Goal: Transaction & Acquisition: Obtain resource

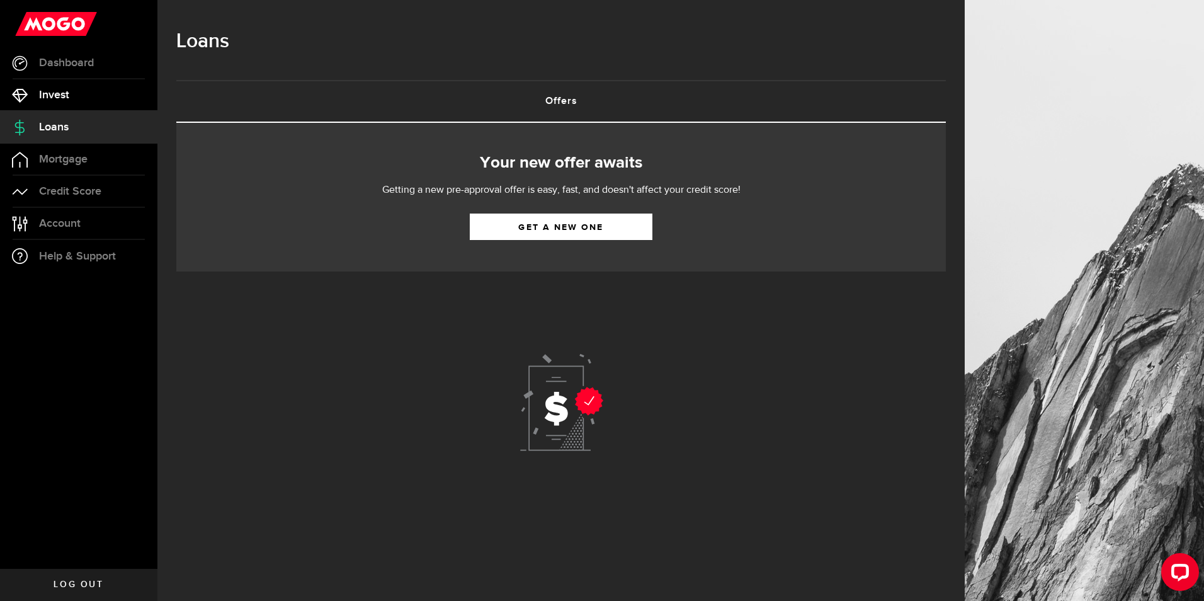
click at [86, 97] on link "Invest" at bounding box center [78, 94] width 157 height 31
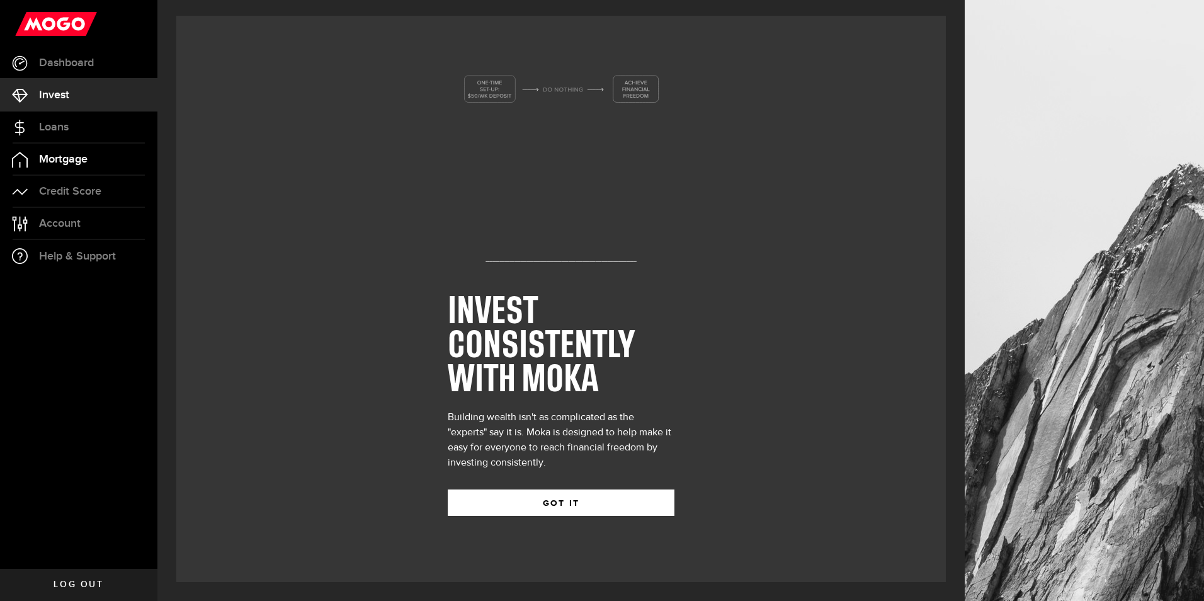
click at [90, 168] on link "Mortgage" at bounding box center [78, 159] width 157 height 31
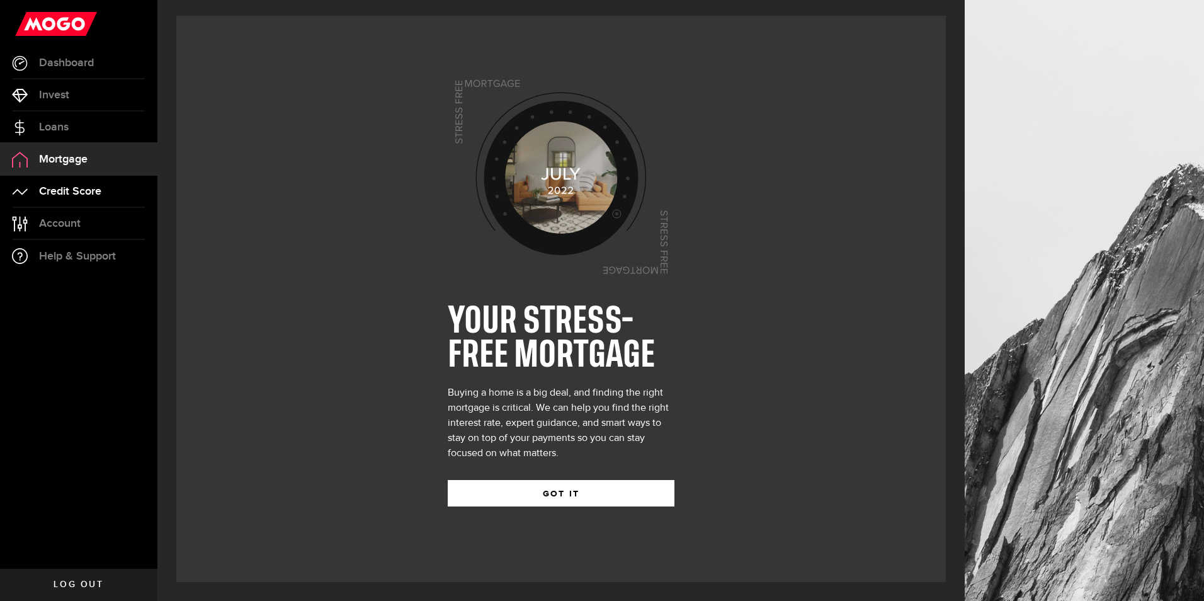
click at [98, 194] on span "Credit Score" at bounding box center [70, 191] width 62 height 11
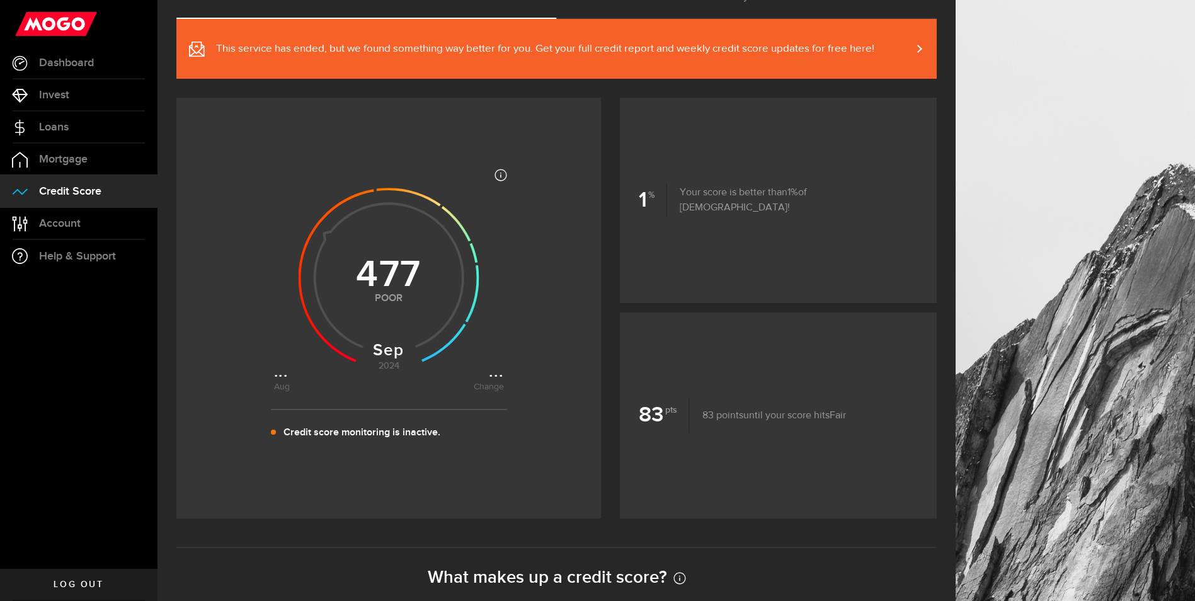
scroll to position [126, 0]
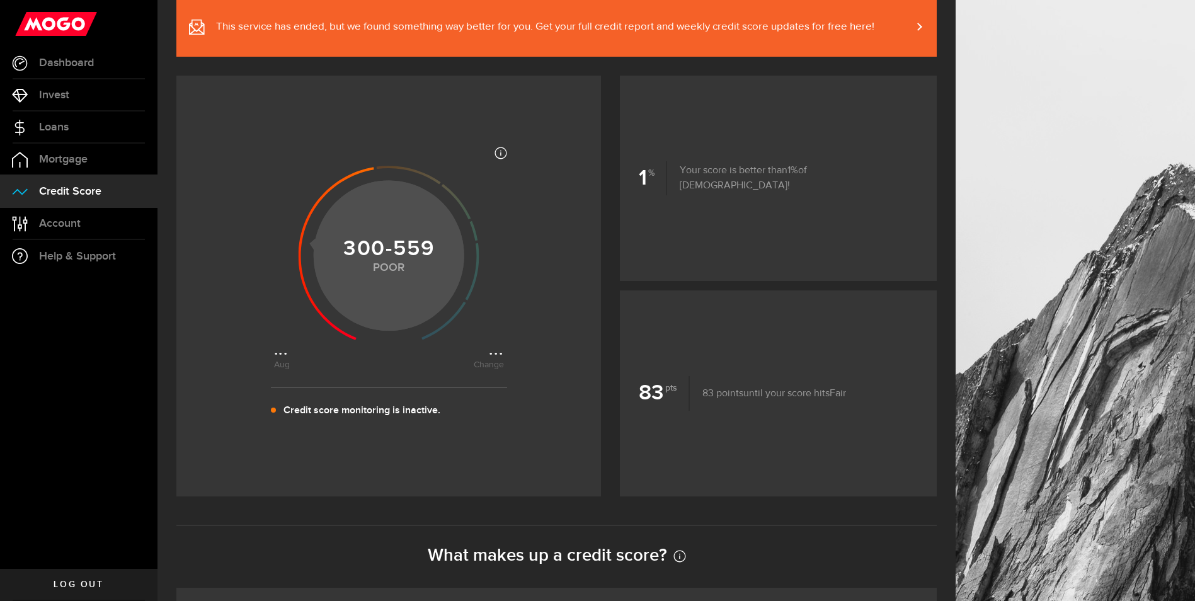
drag, startPoint x: 364, startPoint y: 338, endPoint x: 310, endPoint y: 245, distance: 106.9
click at [310, 248] on icon at bounding box center [389, 253] width 230 height 230
drag, startPoint x: 315, startPoint y: 248, endPoint x: 432, endPoint y: 307, distance: 131.5
click at [429, 322] on g at bounding box center [389, 253] width 181 height 174
click at [465, 300] on icon at bounding box center [472, 271] width 14 height 57
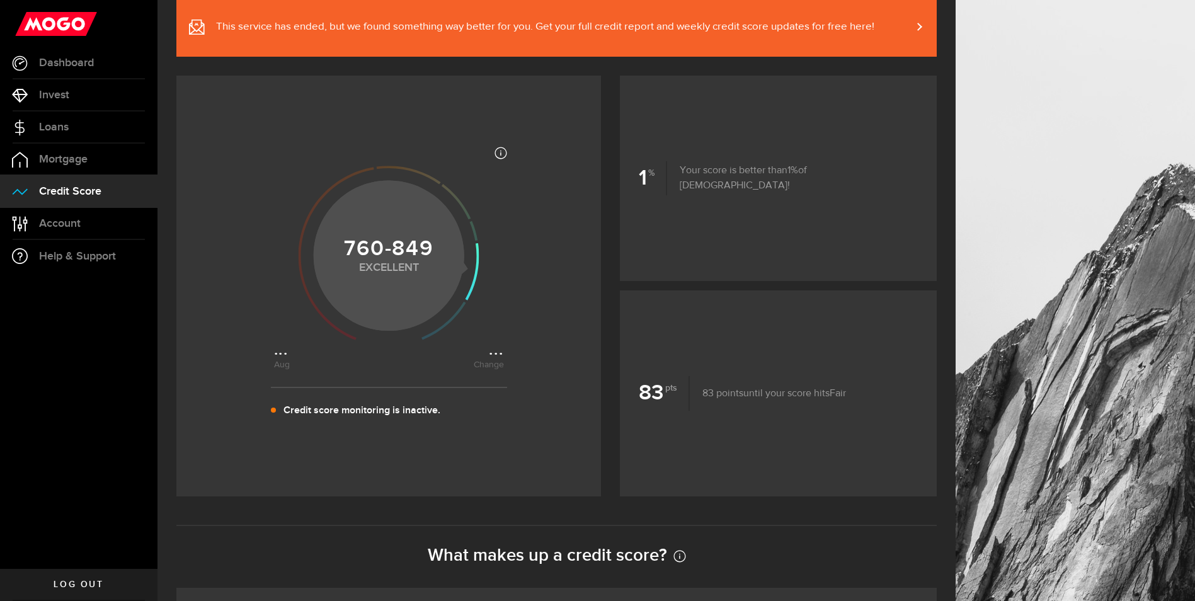
click at [468, 265] on icon at bounding box center [472, 271] width 14 height 57
click at [470, 219] on icon at bounding box center [455, 201] width 29 height 35
click at [453, 208] on icon at bounding box center [455, 201] width 29 height 35
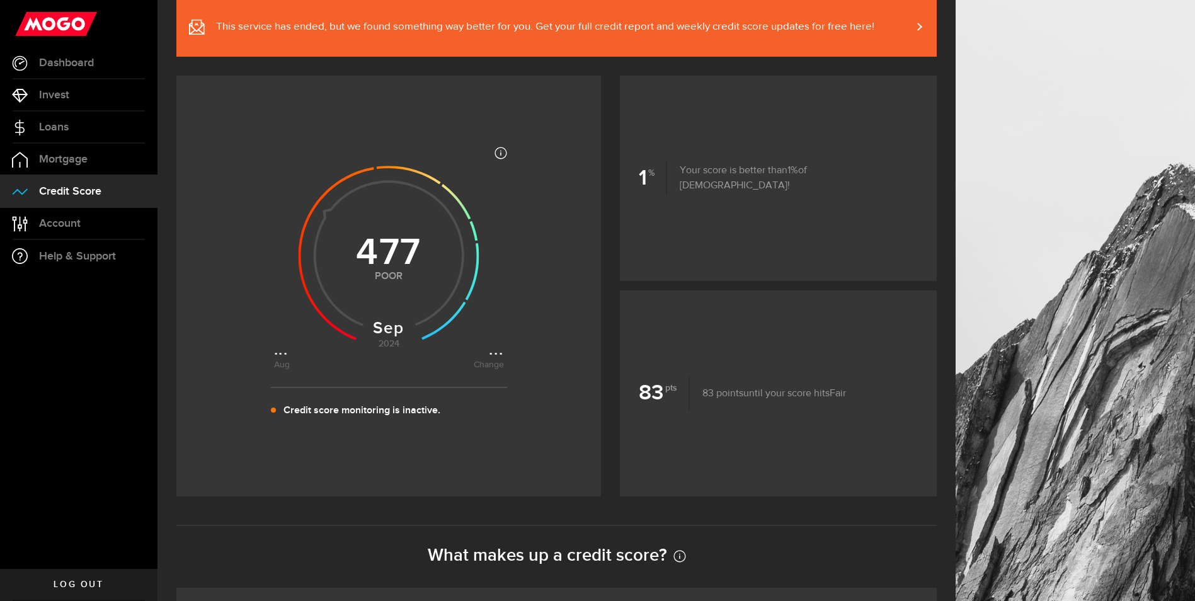
click at [433, 425] on footer "Credit score monitoring is inactive." at bounding box center [389, 409] width 236 height 44
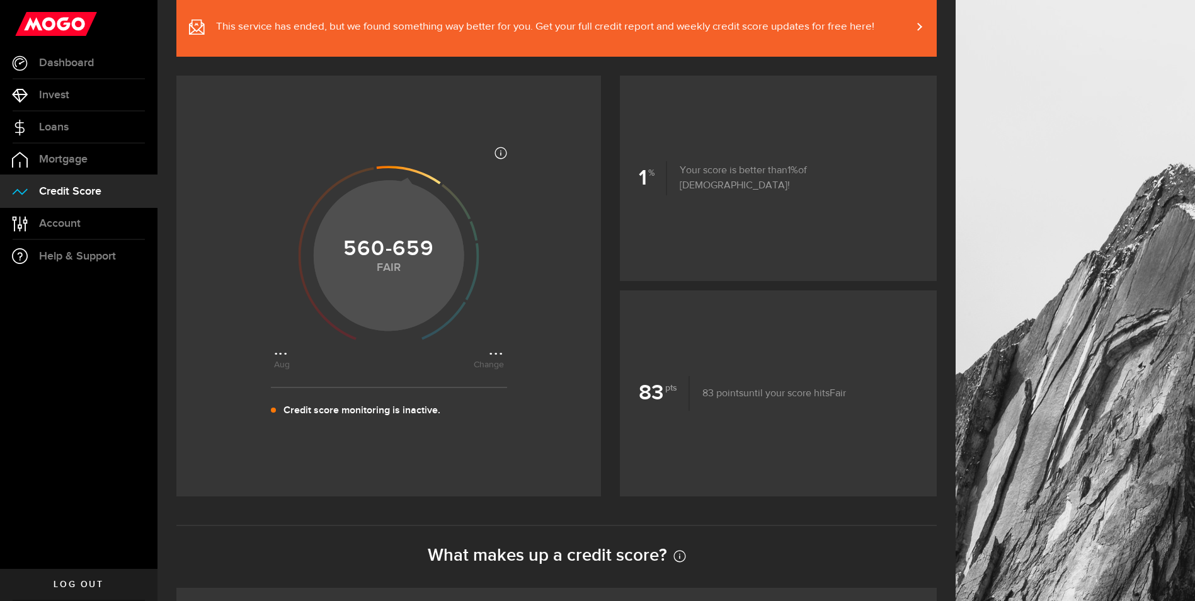
click at [431, 178] on icon at bounding box center [409, 175] width 64 height 18
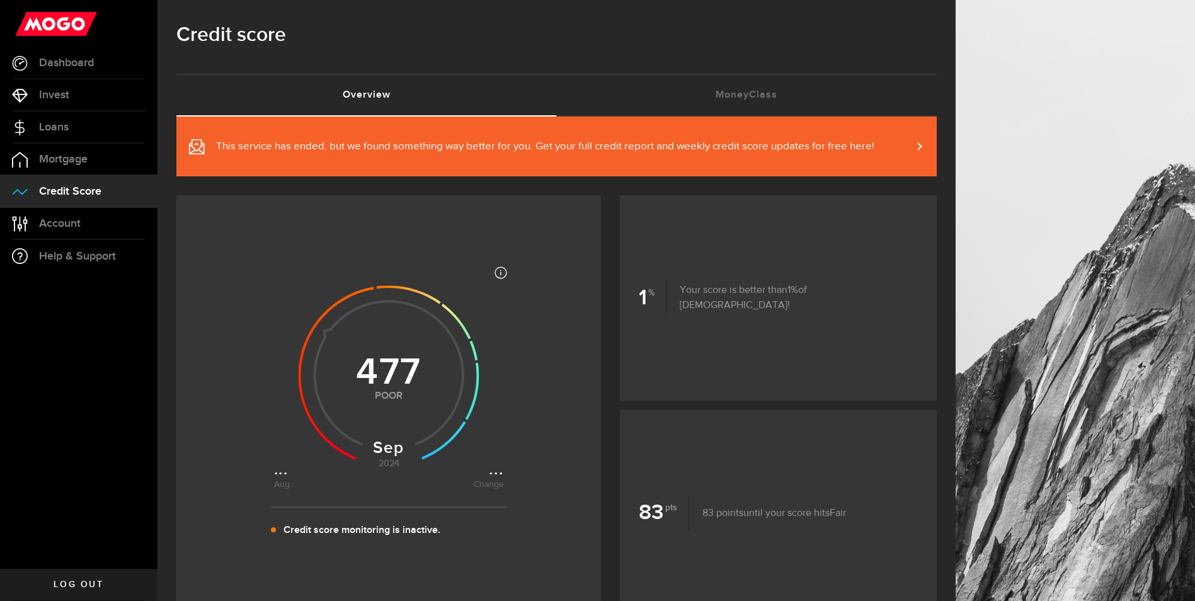
scroll to position [0, 0]
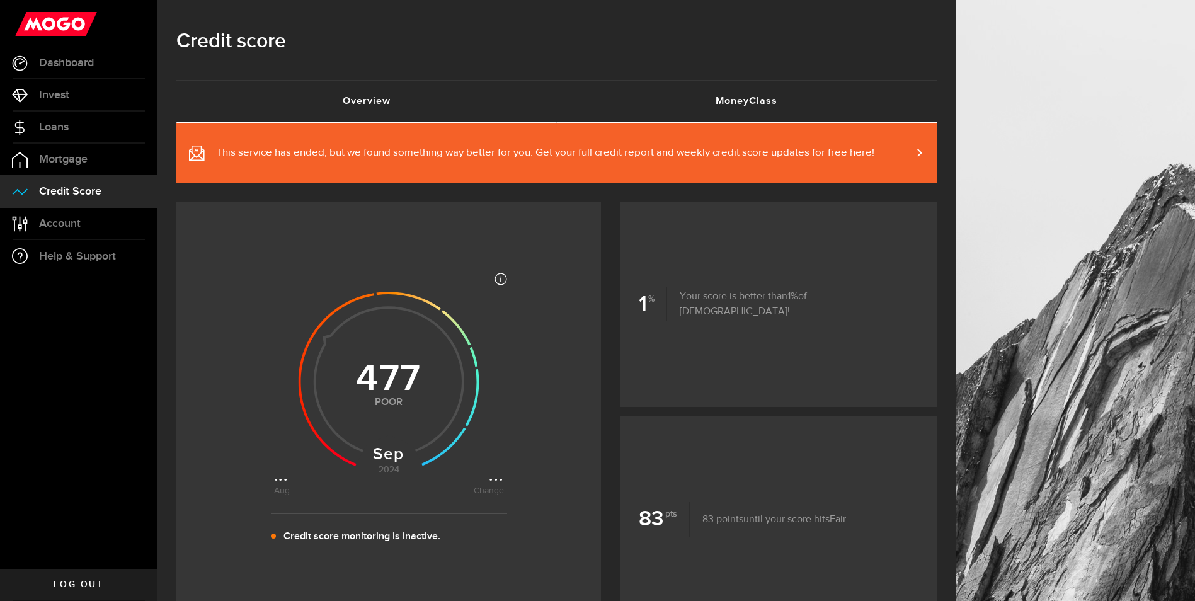
click at [780, 103] on link "MoneyClass (requires attention)" at bounding box center [747, 101] width 380 height 40
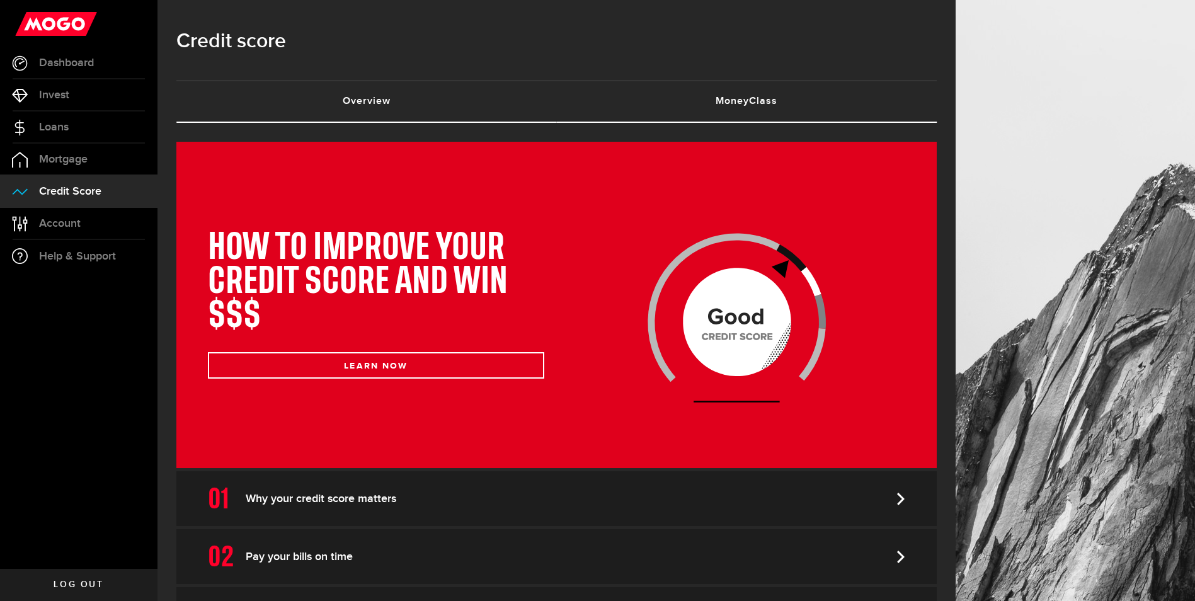
click at [382, 100] on link "Overview (requires attention)" at bounding box center [366, 101] width 380 height 40
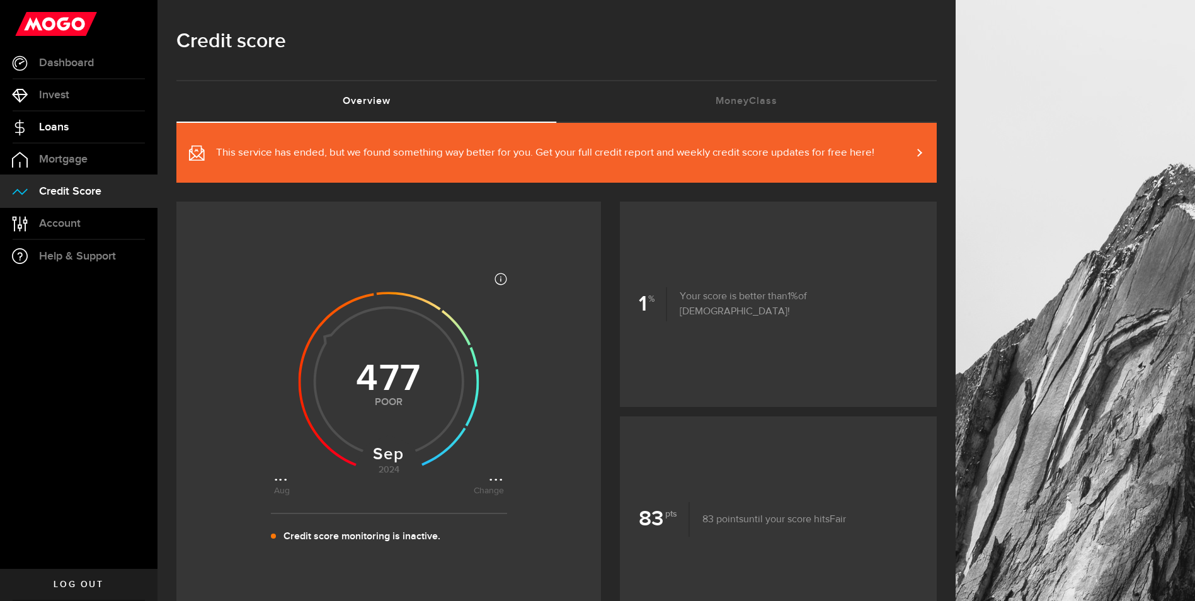
click at [110, 115] on link "Loans" at bounding box center [78, 126] width 157 height 31
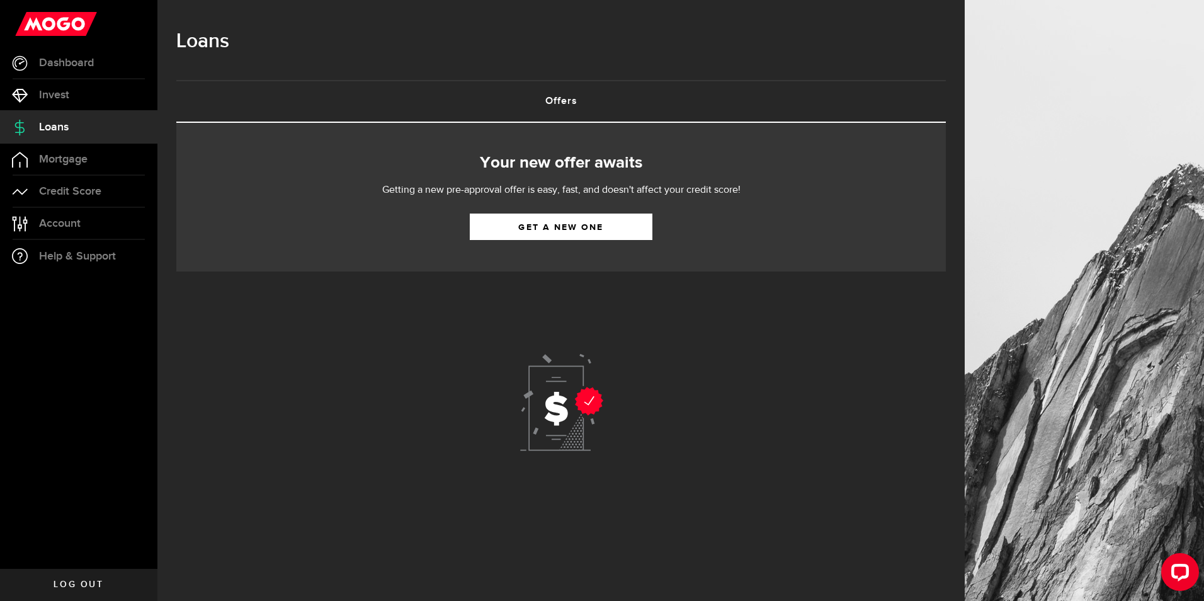
click at [567, 409] on icon at bounding box center [562, 402] width 98 height 98
click at [521, 226] on link "Get a new one" at bounding box center [561, 226] width 183 height 26
select select "Employed"
select select "10"
select select "0"
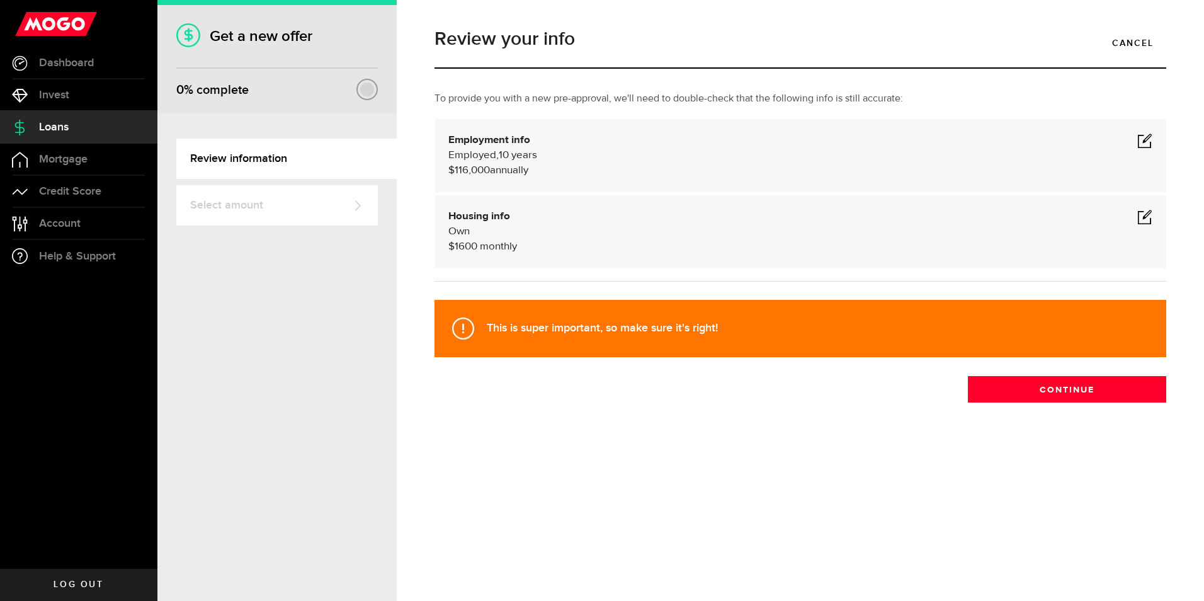
click at [1148, 144] on span at bounding box center [1144, 140] width 15 height 15
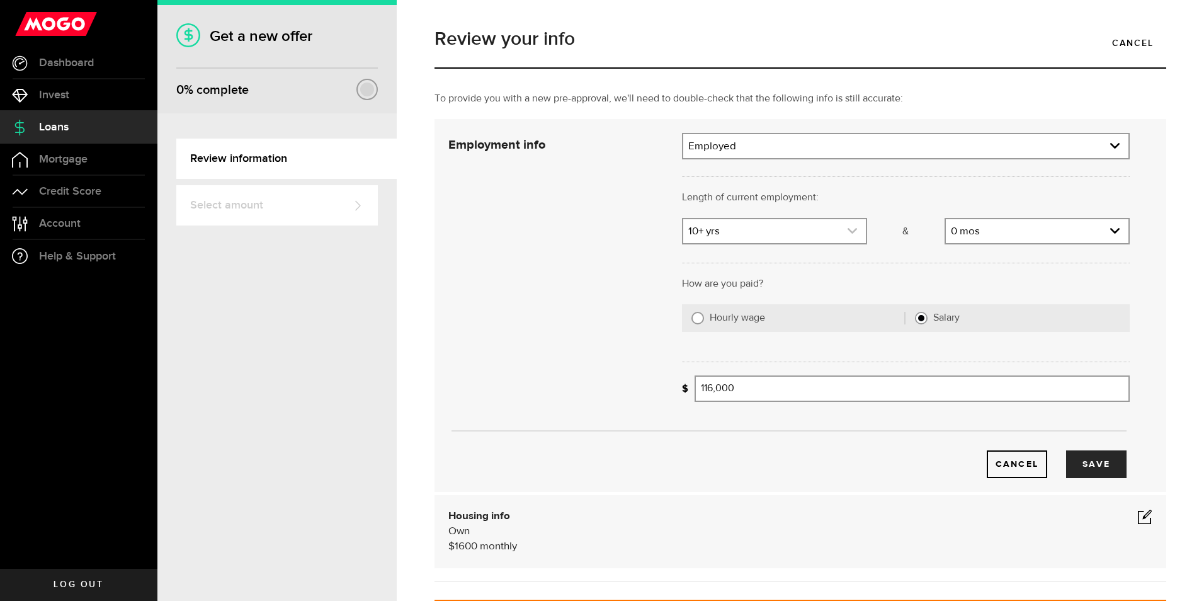
click at [808, 233] on link "expand select" at bounding box center [774, 231] width 183 height 24
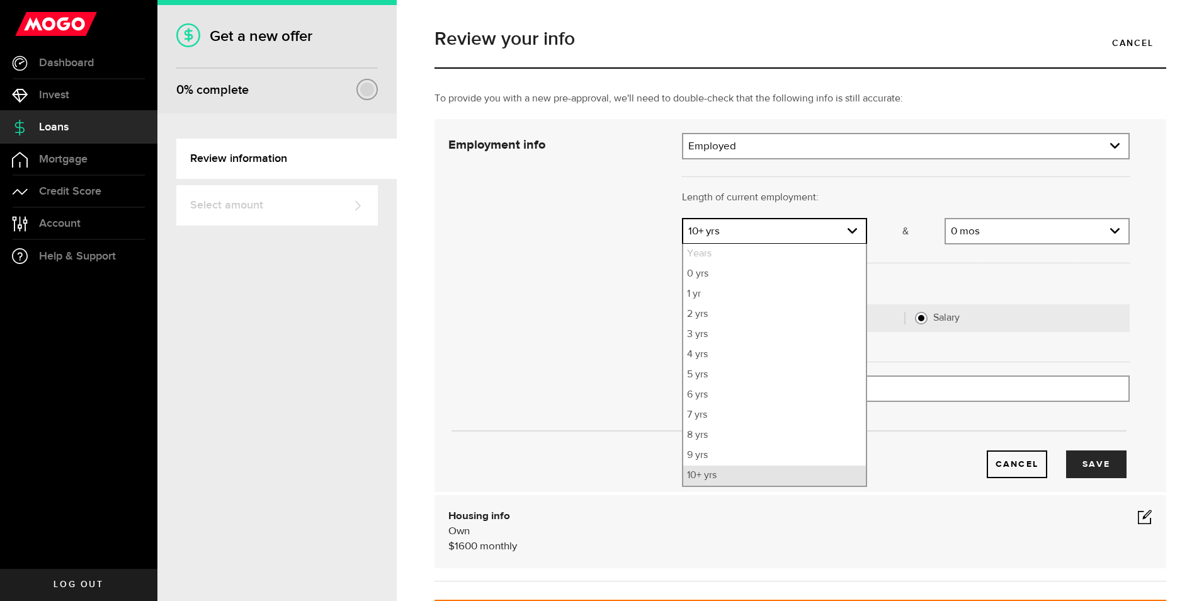
click at [767, 474] on li "10+ yrs" at bounding box center [774, 475] width 183 height 20
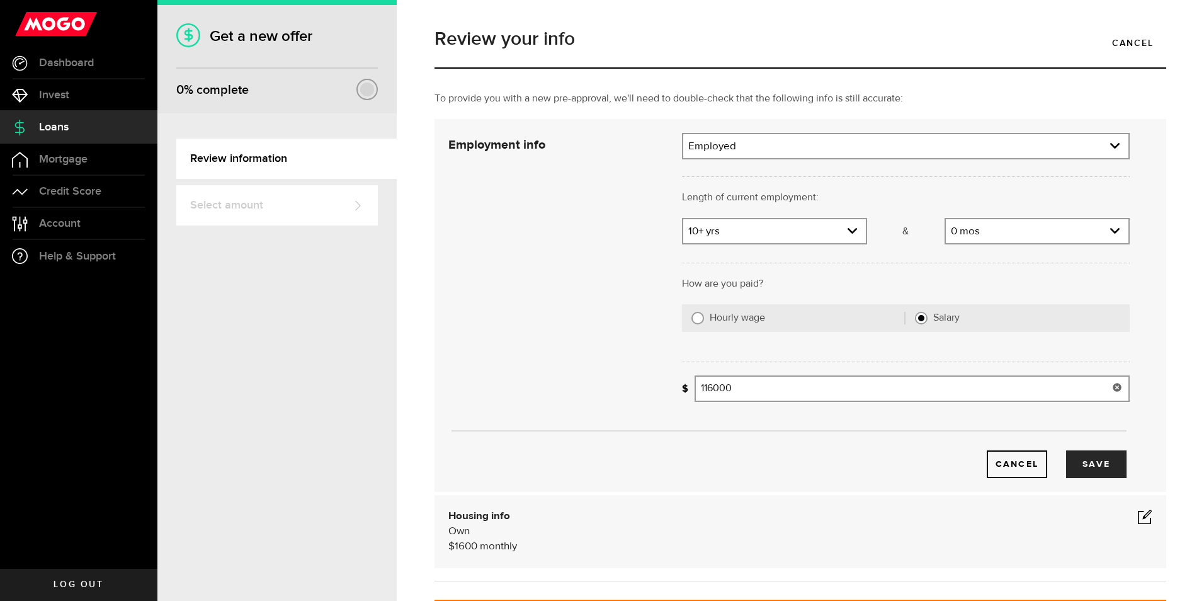
drag, startPoint x: 799, startPoint y: 393, endPoint x: 657, endPoint y: 387, distance: 142.5
click at [657, 387] on div "Employment info Employment type What's your employment situation like? Employed…" at bounding box center [789, 305] width 700 height 345
type input "121,000"
click at [1087, 467] on button "Save" at bounding box center [1096, 464] width 60 height 28
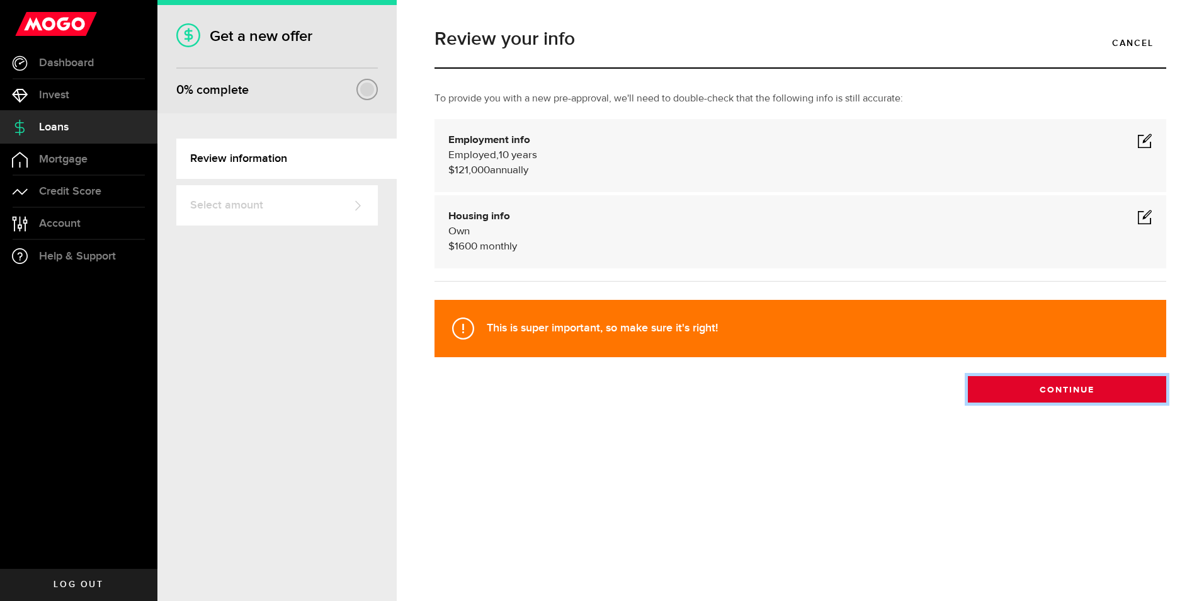
click at [1047, 378] on button "Continue" at bounding box center [1067, 389] width 198 height 26
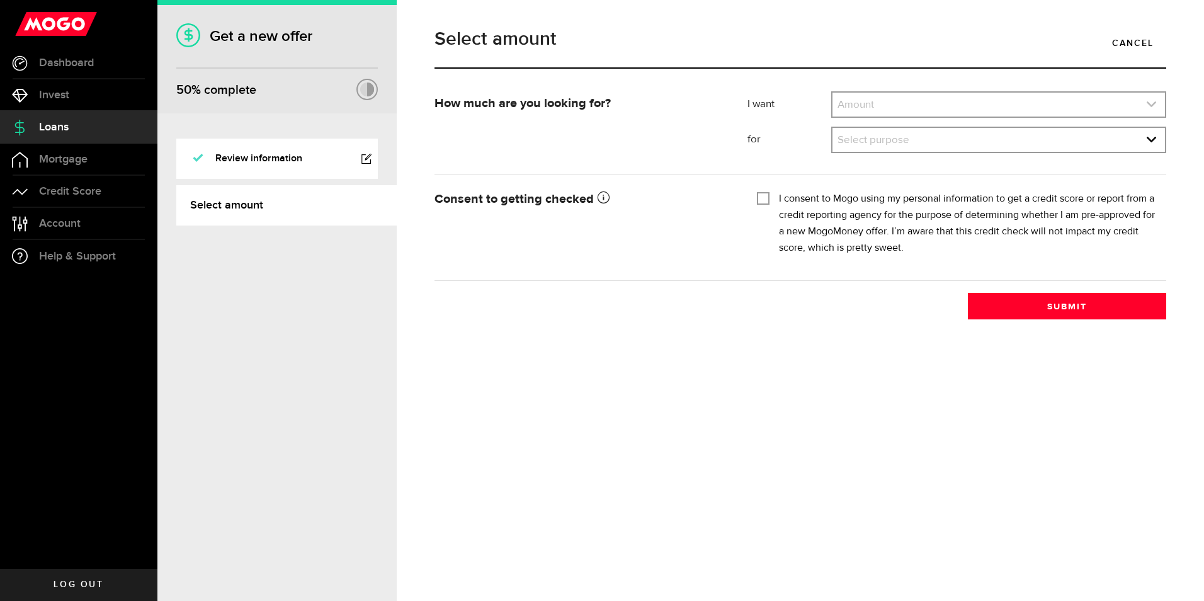
click at [926, 105] on link "expand select" at bounding box center [999, 105] width 333 height 24
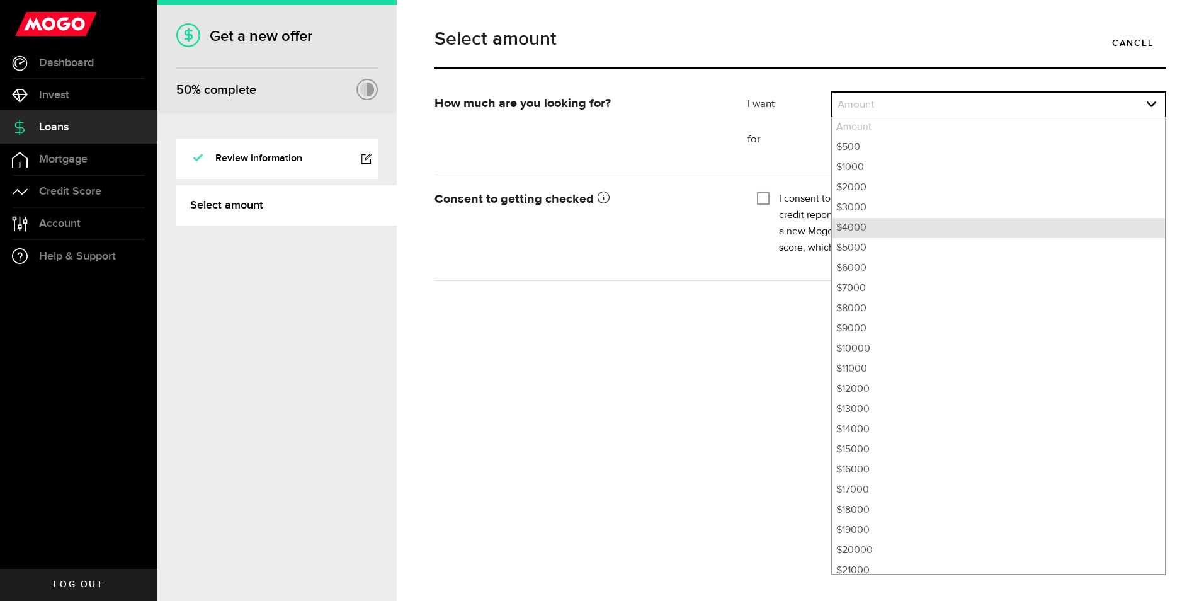
click at [929, 234] on li "$4000" at bounding box center [999, 228] width 333 height 20
select select "4000"
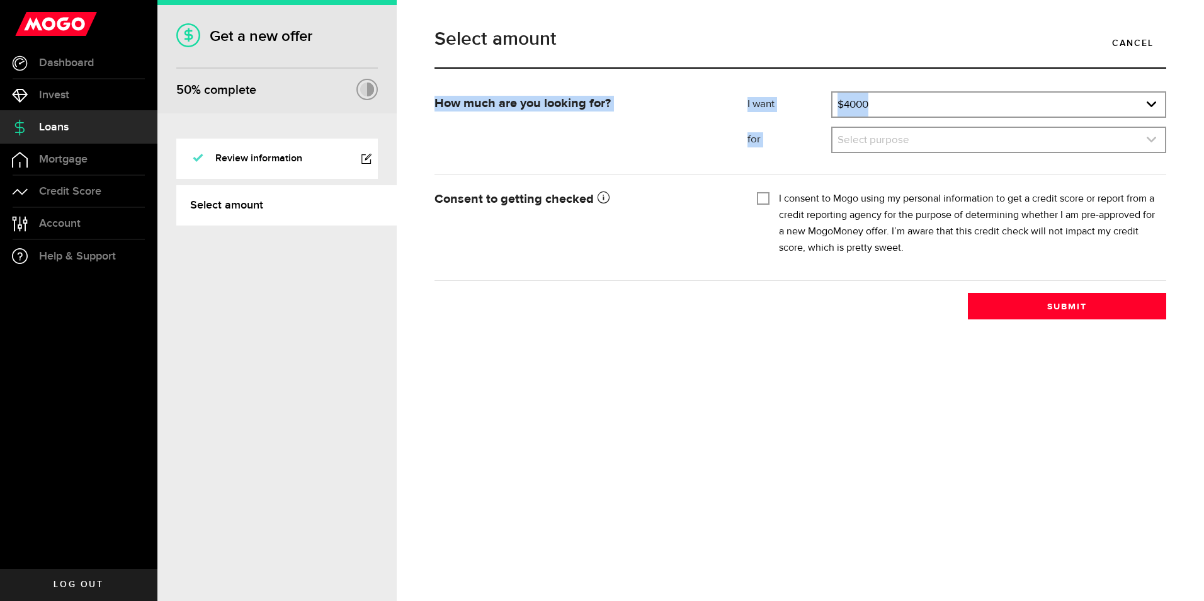
click at [877, 130] on div "Select purpose Select purpose Credit Card Refinancing/Pay Off Credit Cards Debt…" at bounding box center [998, 140] width 335 height 26
drag, startPoint x: 877, startPoint y: 130, endPoint x: 919, endPoint y: 145, distance: 44.8
click at [919, 145] on link "expand select" at bounding box center [999, 140] width 333 height 24
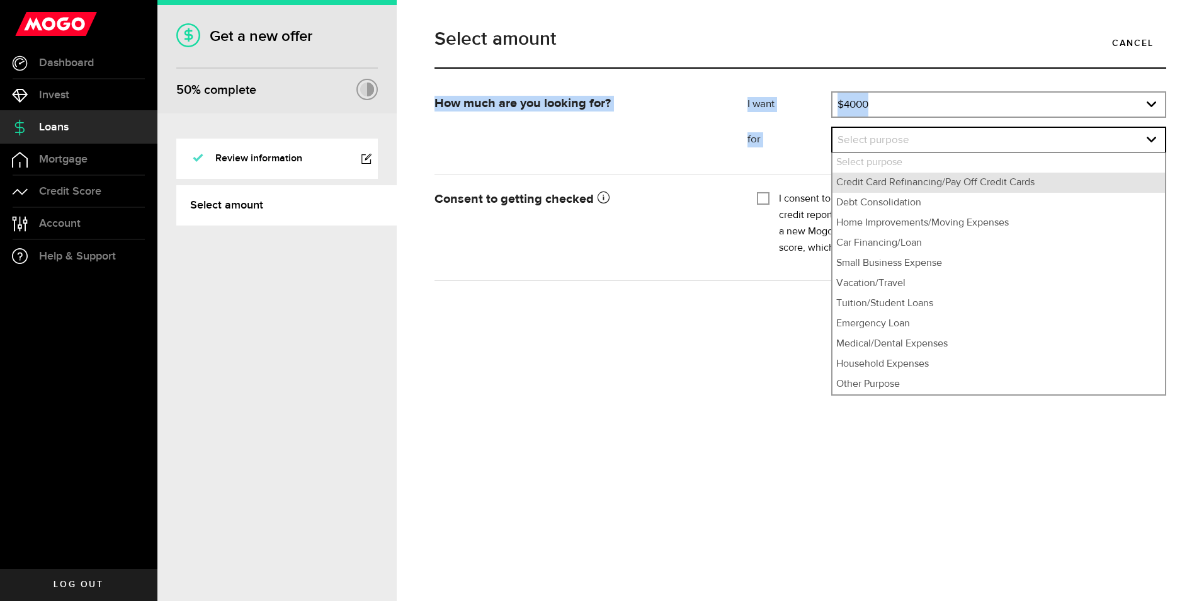
click at [910, 178] on li "Credit Card Refinancing/Pay Off Credit Cards" at bounding box center [999, 183] width 333 height 20
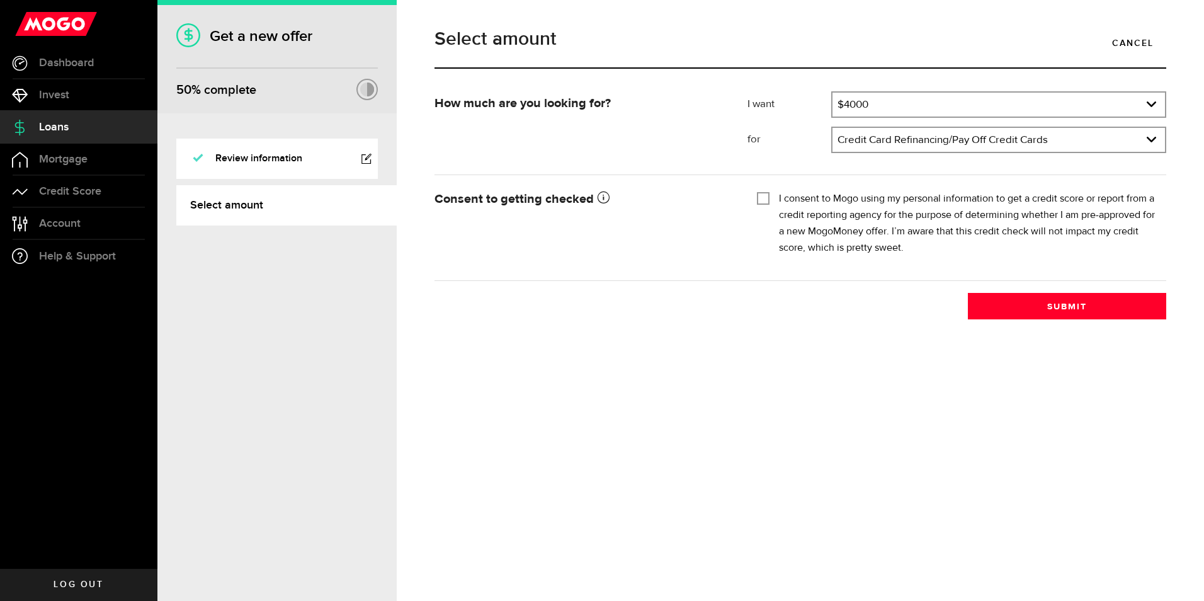
click at [901, 157] on div "I want Amount How much credit would you like? $4000 Amount $500 $1000 $2000 $30…" at bounding box center [957, 126] width 438 height 71
click at [900, 148] on link "expand select" at bounding box center [999, 140] width 333 height 24
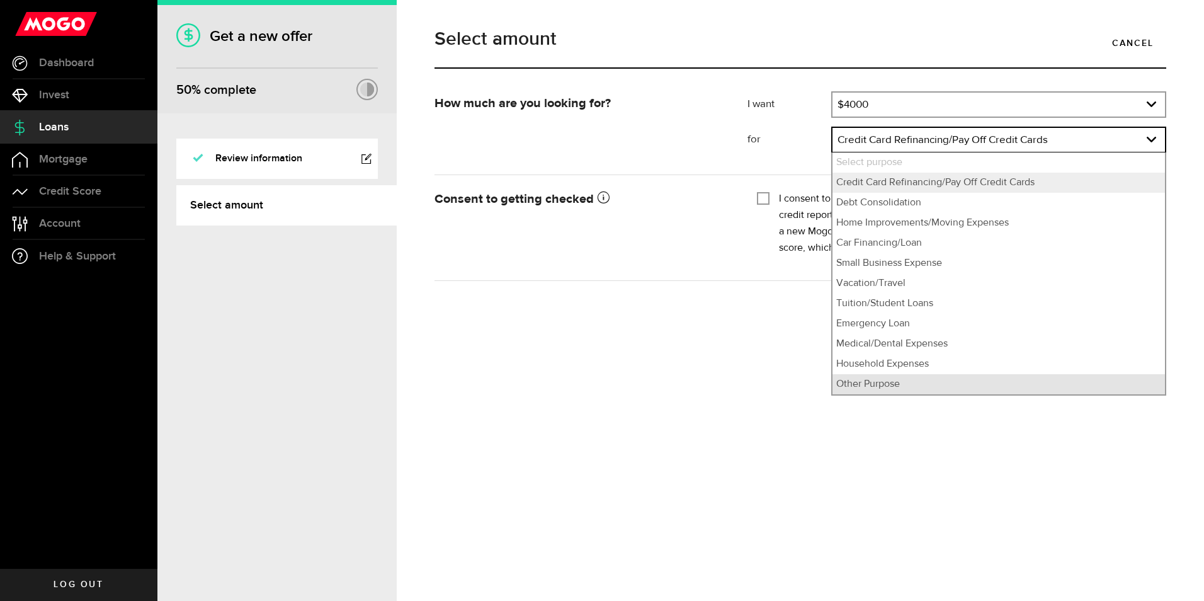
click at [889, 381] on li "Other Purpose" at bounding box center [999, 384] width 333 height 20
select select "Other Purpose"
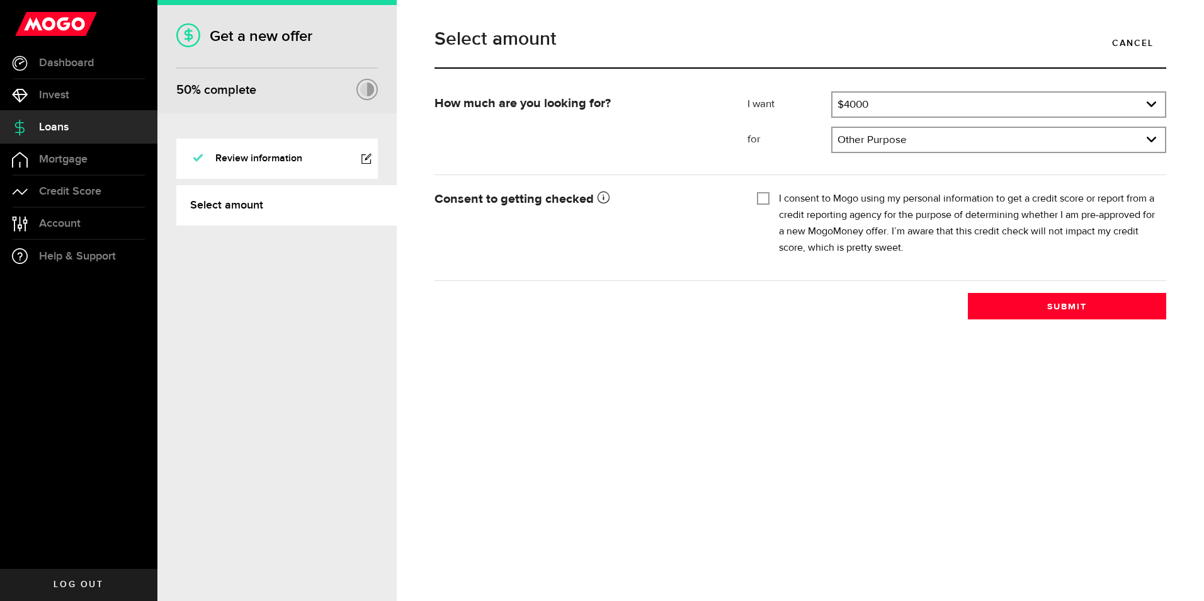
click at [897, 445] on div "Select amount Cancel How much are you looking for? I want Amount How much credi…" at bounding box center [800, 300] width 807 height 601
click at [766, 196] on input "I consent to Mogo using my personal information to get a credit score or report…" at bounding box center [763, 197] width 13 height 13
checkbox input "true"
click at [1076, 309] on button "Submit" at bounding box center [1067, 306] width 198 height 26
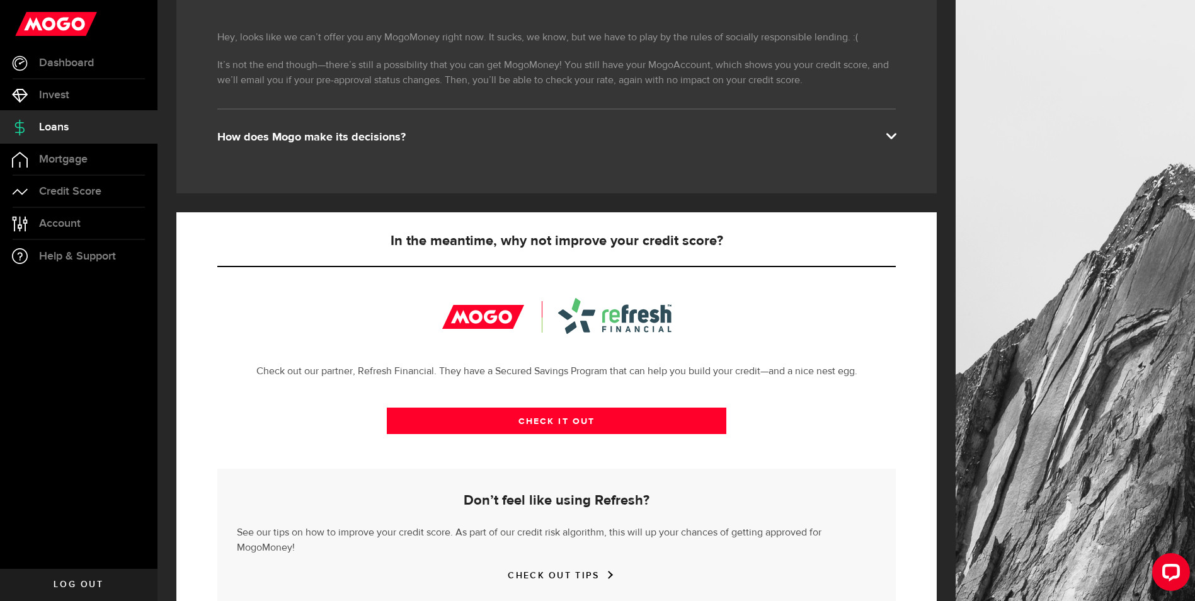
scroll to position [249, 0]
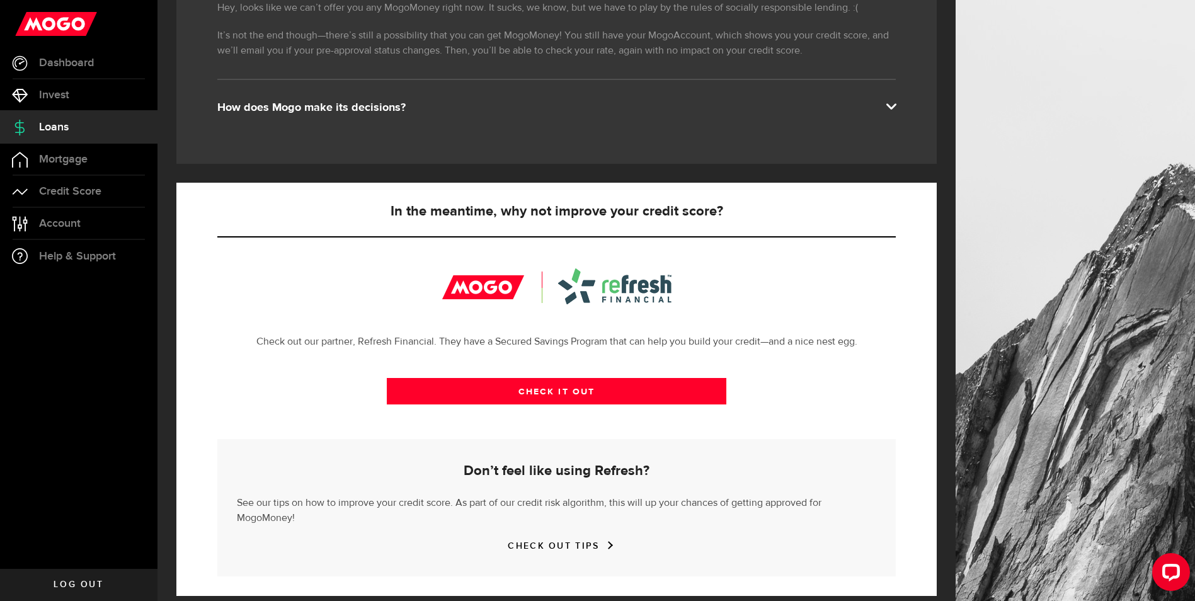
click at [530, 540] on link "CHECK OUT TIPS" at bounding box center [556, 545] width 97 height 11
